Goal: Feedback & Contribution: Leave review/rating

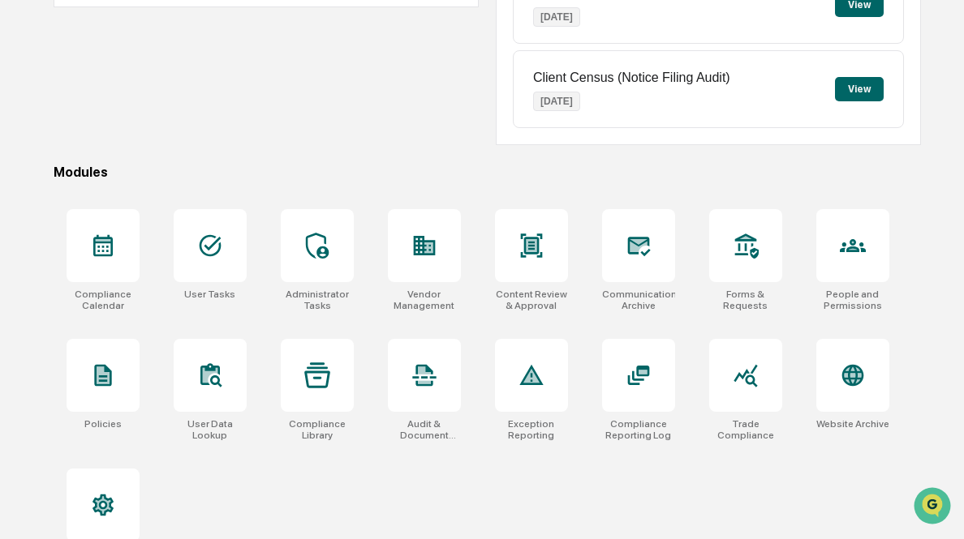
scroll to position [341, 0]
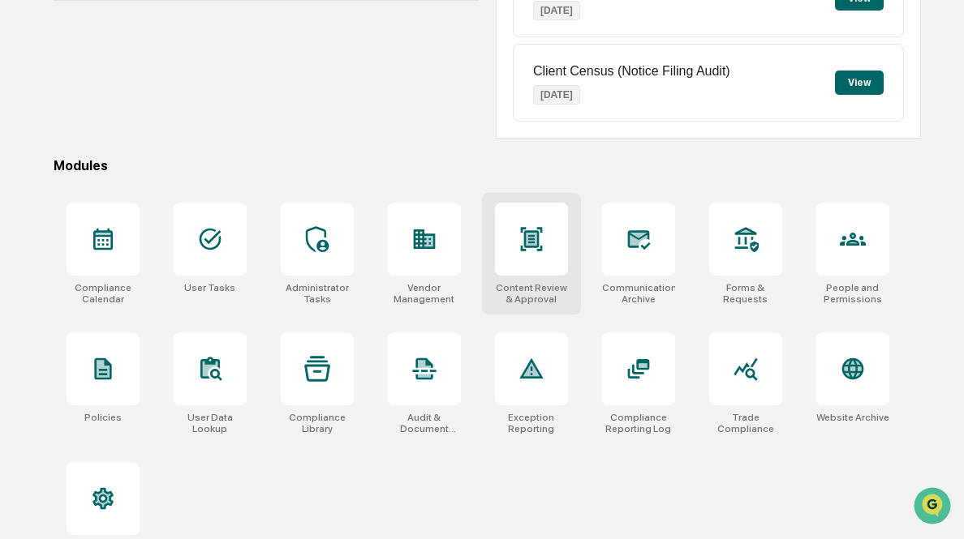
click at [548, 244] on div at bounding box center [531, 239] width 73 height 73
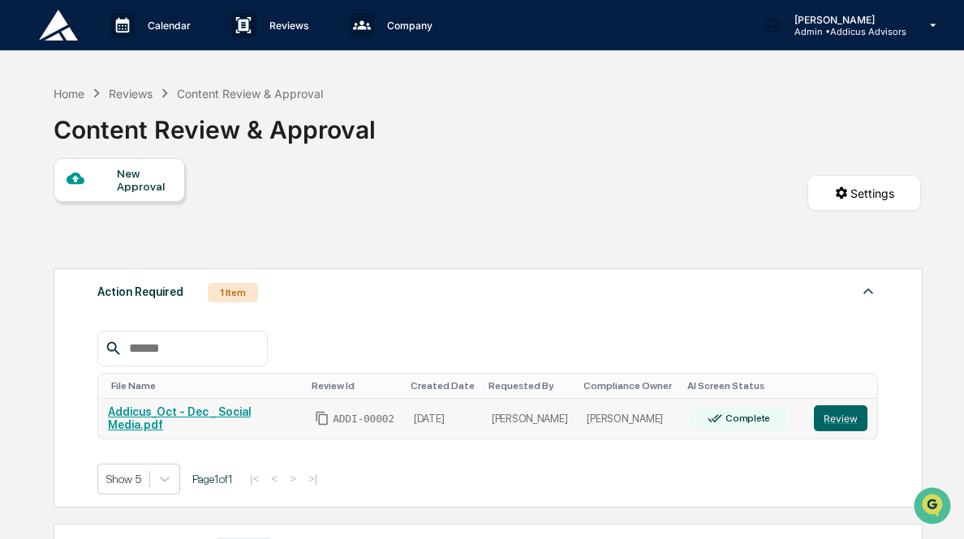
click at [175, 415] on link "Addicus_Oct - Dec _ Social Media.pdf" at bounding box center [179, 419] width 143 height 26
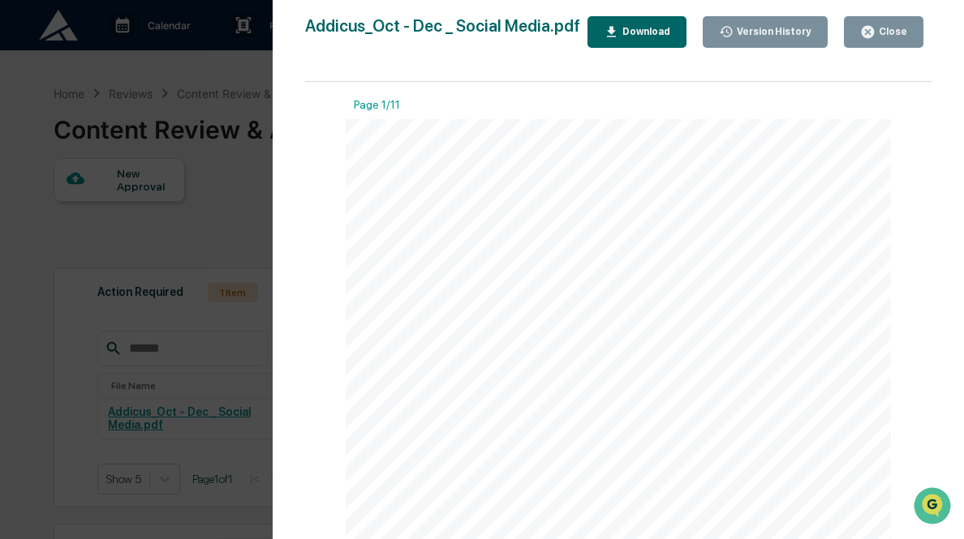
click at [881, 37] on div "Close" at bounding box center [891, 31] width 32 height 11
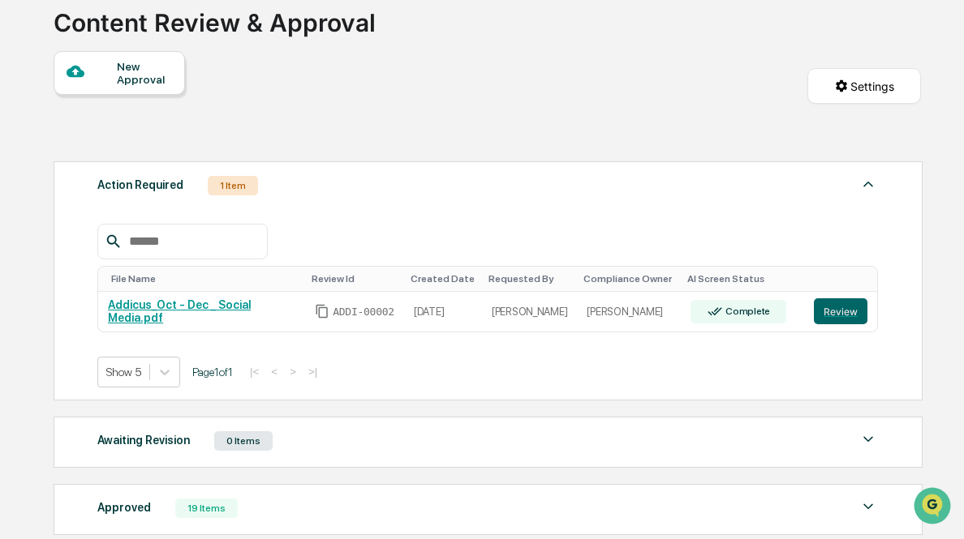
scroll to position [104, 0]
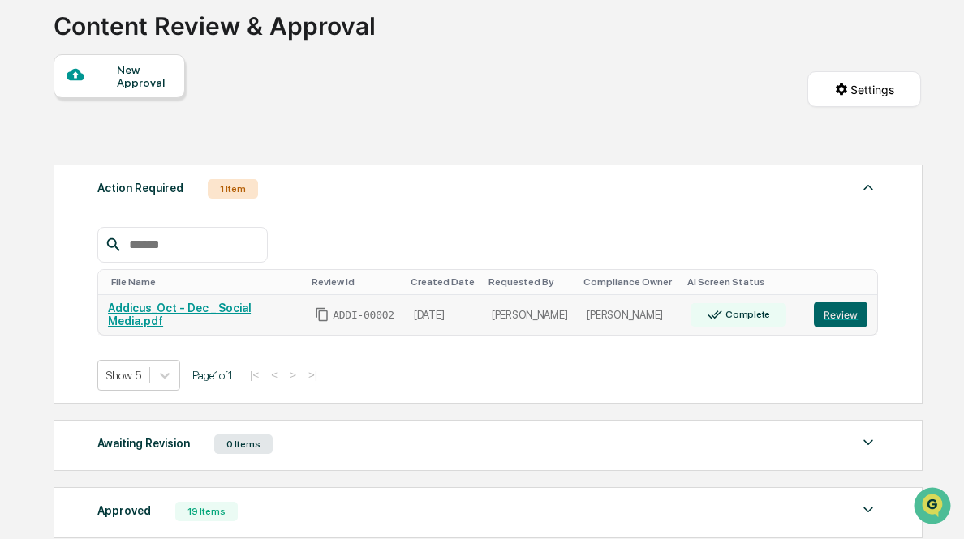
click at [244, 309] on link "Addicus_Oct - Dec _ Social Media.pdf" at bounding box center [179, 315] width 143 height 26
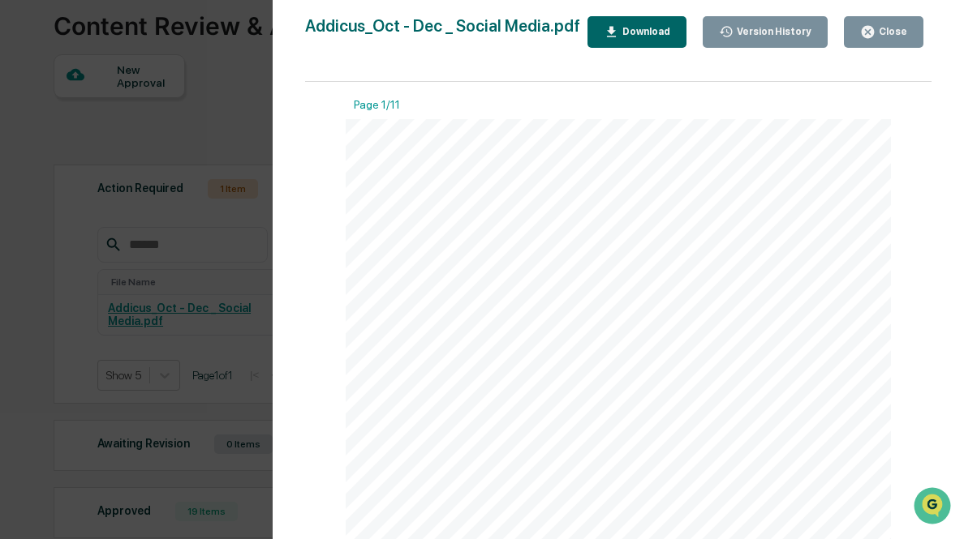
click at [901, 28] on div "Close" at bounding box center [891, 31] width 32 height 11
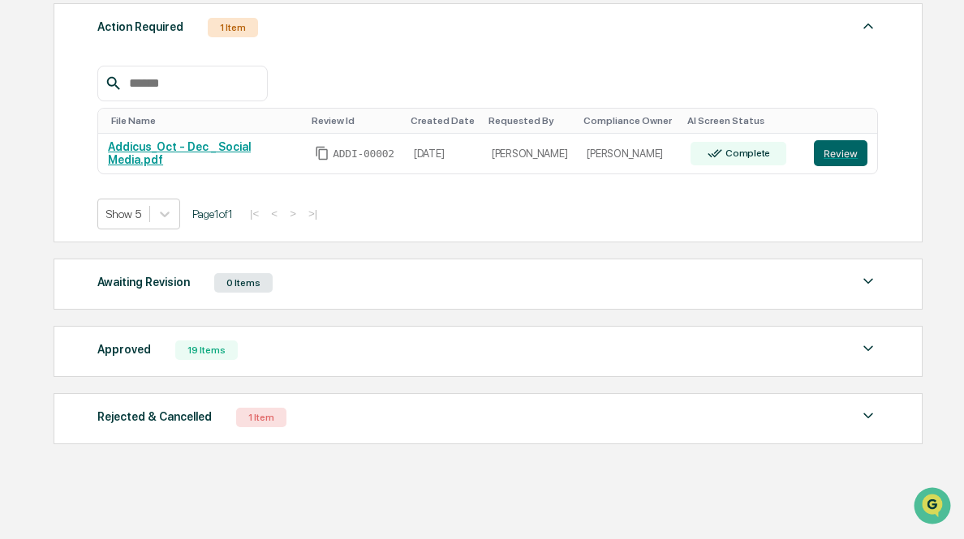
scroll to position [191, 0]
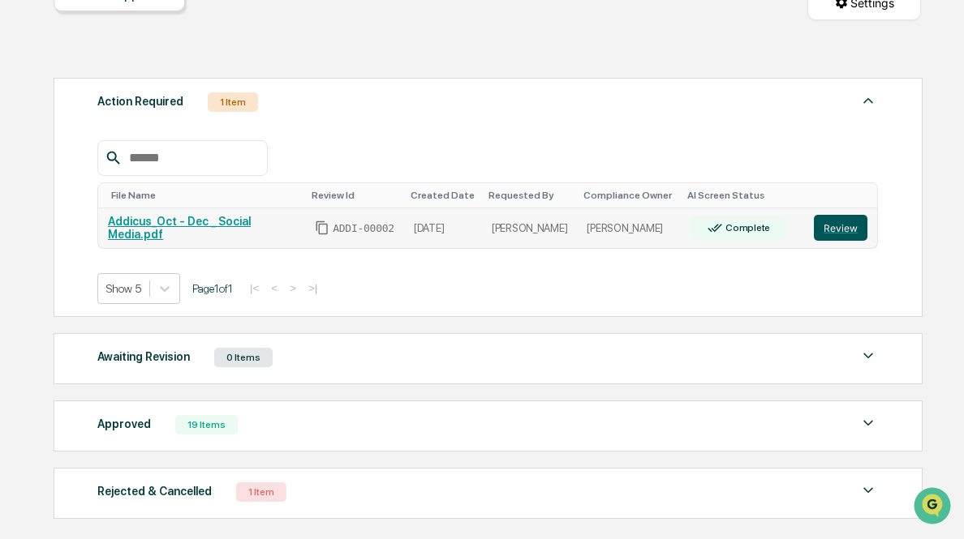
click at [853, 228] on button "Review" at bounding box center [841, 228] width 54 height 26
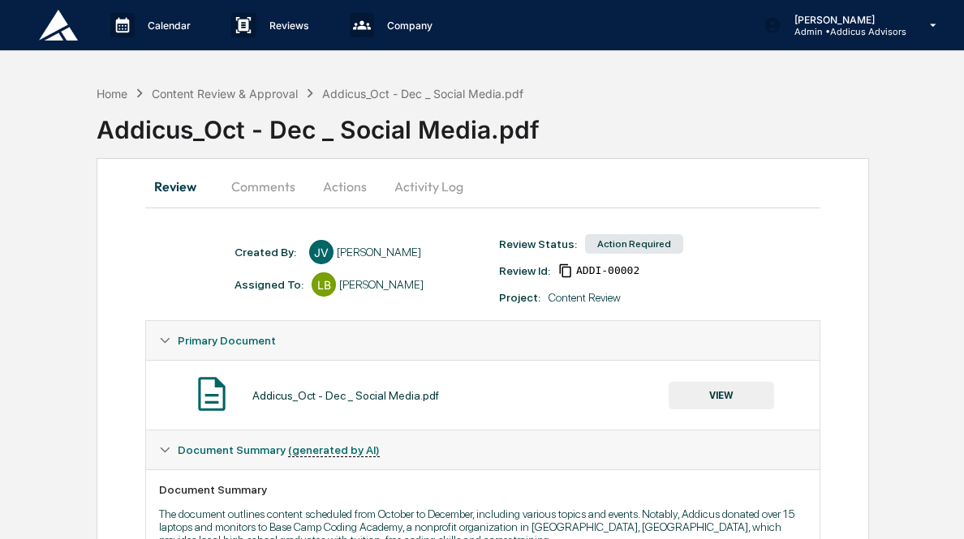
click at [271, 183] on button "Comments" at bounding box center [263, 186] width 90 height 39
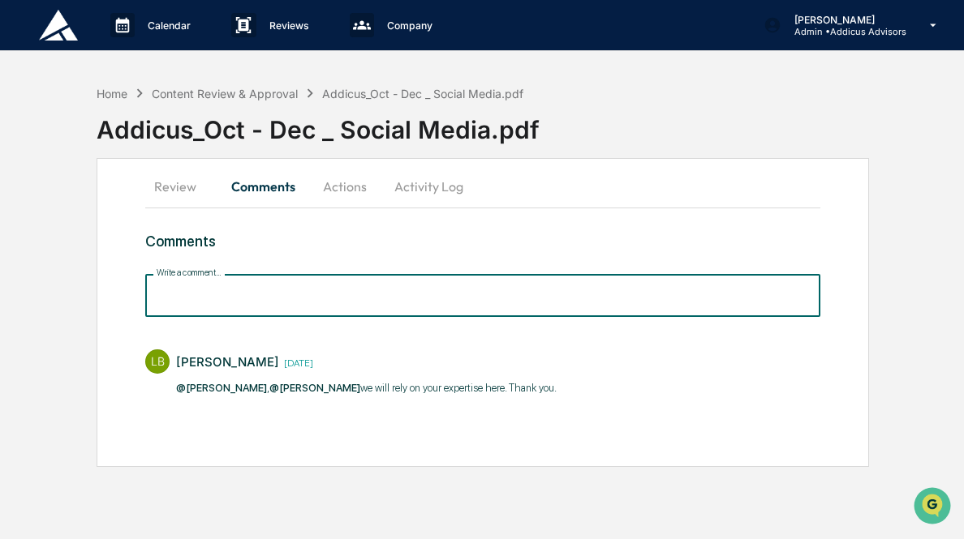
click at [290, 304] on input "Write a comment..." at bounding box center [482, 295] width 675 height 43
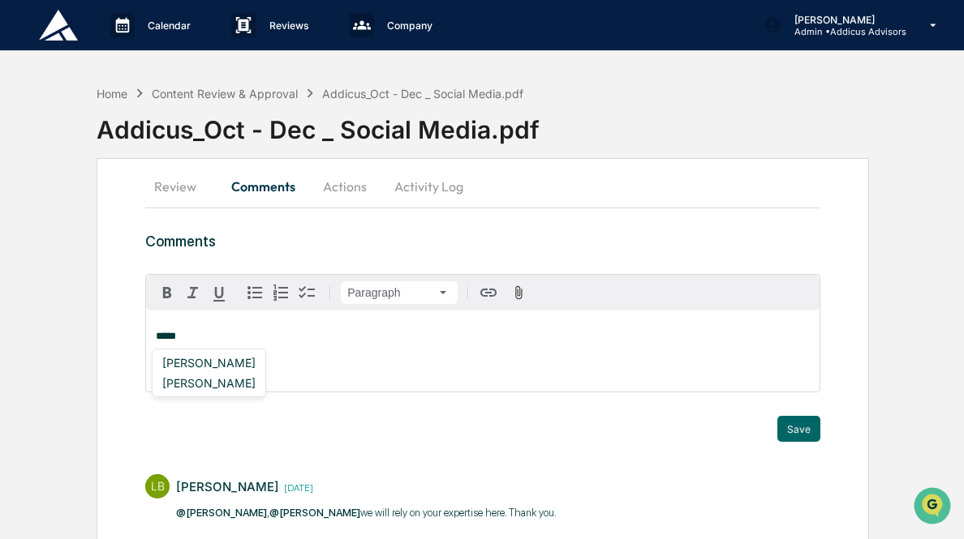
click at [213, 360] on div "[PERSON_NAME]" at bounding box center [209, 363] width 106 height 20
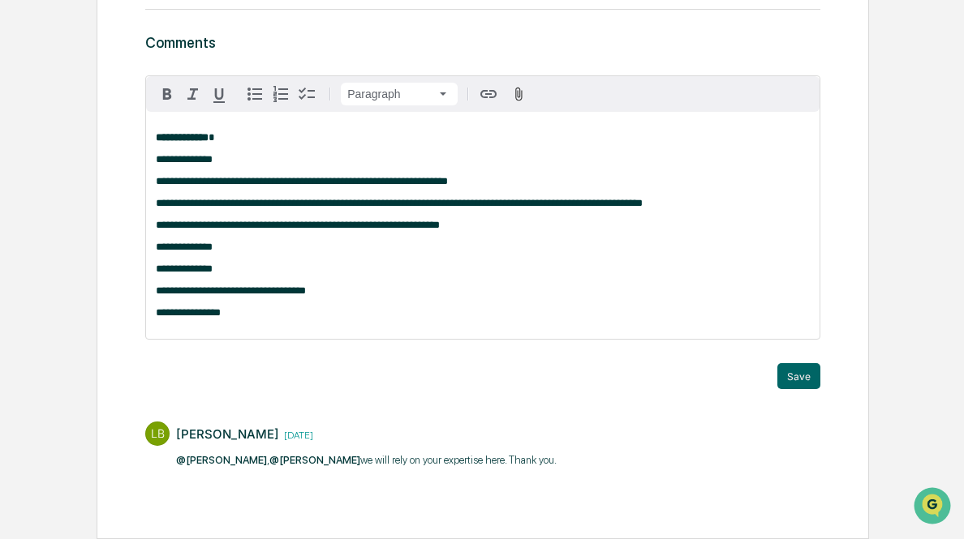
scroll to position [205, 0]
click at [810, 375] on button "Save" at bounding box center [798, 376] width 43 height 26
